Goal: Information Seeking & Learning: Learn about a topic

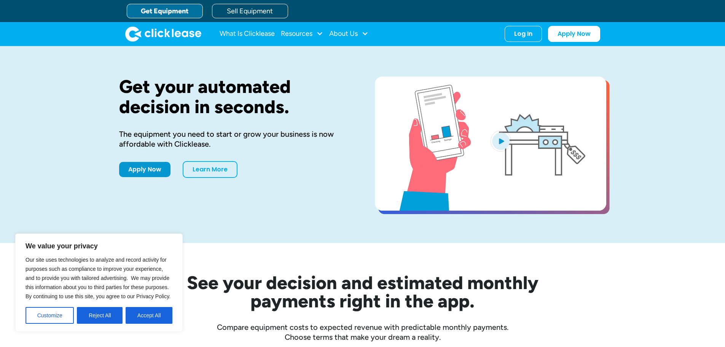
click at [137, 317] on button "Accept All" at bounding box center [149, 315] width 47 height 17
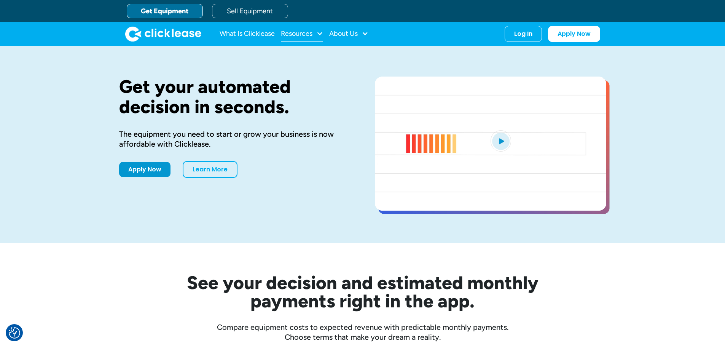
click at [309, 34] on div "Resources" at bounding box center [297, 34] width 32 height 0
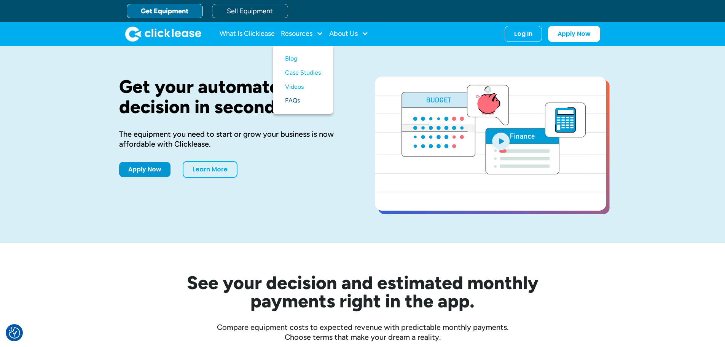
click at [294, 100] on link "FAQs" at bounding box center [303, 101] width 36 height 14
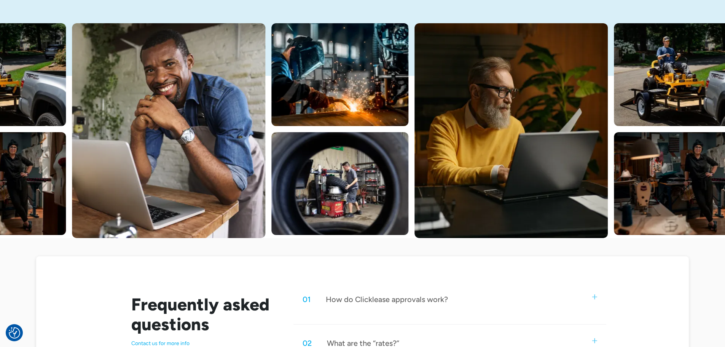
scroll to position [343, 0]
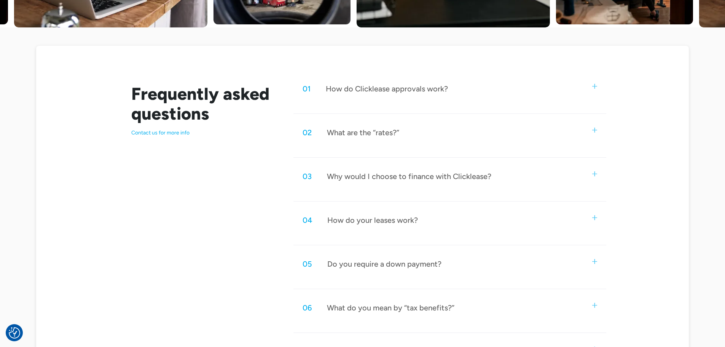
click at [385, 133] on div "What are the “rates?”" at bounding box center [363, 133] width 72 height 10
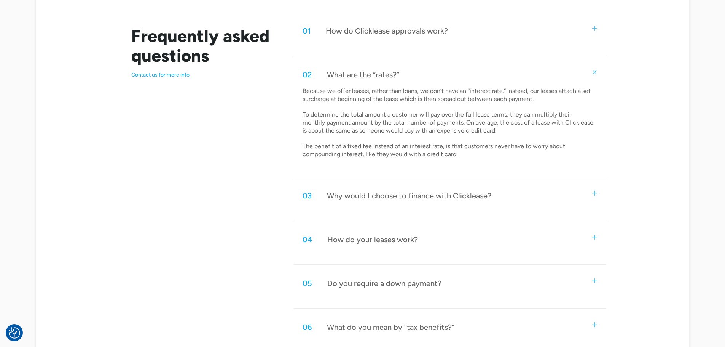
scroll to position [419, 0]
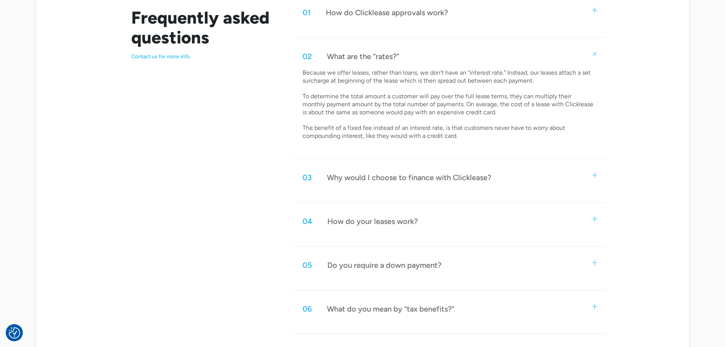
click at [419, 221] on div "04 How do your leases work?" at bounding box center [450, 221] width 313 height 25
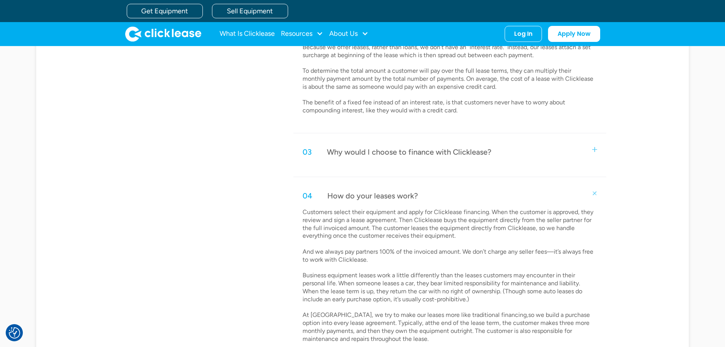
scroll to position [533, 0]
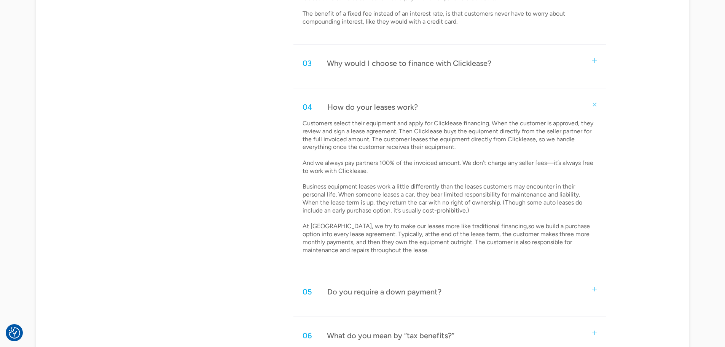
click at [393, 105] on div "How do your leases work?" at bounding box center [372, 107] width 91 height 10
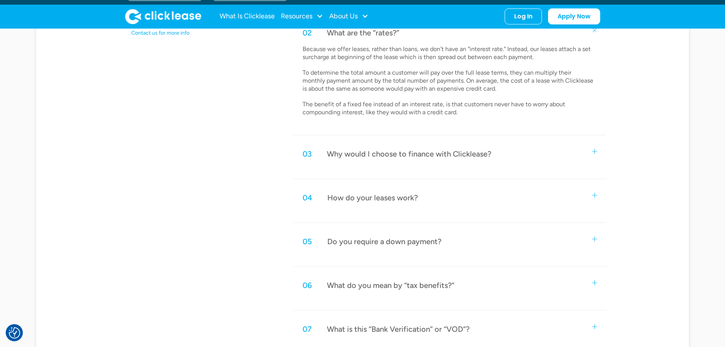
scroll to position [343, 0]
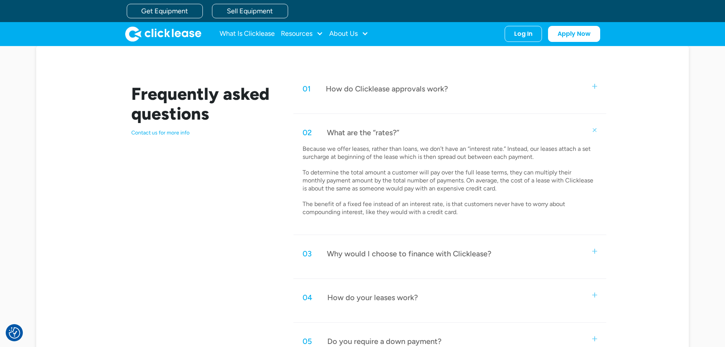
click at [381, 128] on div "What are the “rates?”" at bounding box center [363, 133] width 72 height 10
